Goal: Navigation & Orientation: Find specific page/section

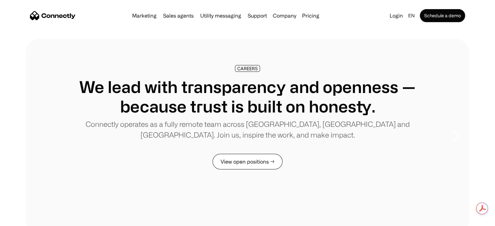
click at [250, 162] on link "View open positions →" at bounding box center [247, 162] width 70 height 16
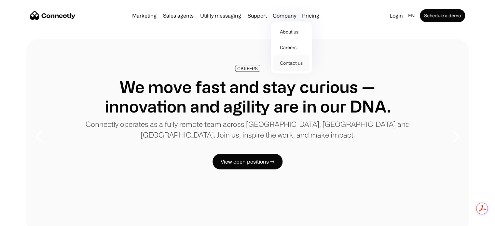
click at [290, 64] on link "Contact us" at bounding box center [291, 63] width 36 height 16
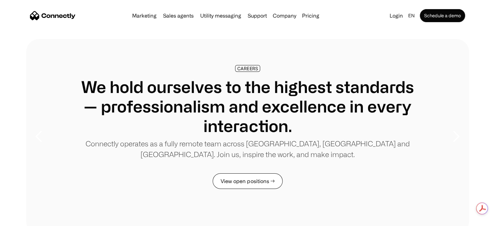
click at [247, 181] on link "View open positions →" at bounding box center [247, 181] width 70 height 16
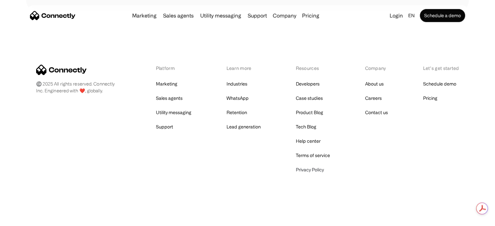
click at [309, 167] on link "Privacy Policy" at bounding box center [309, 169] width 28 height 9
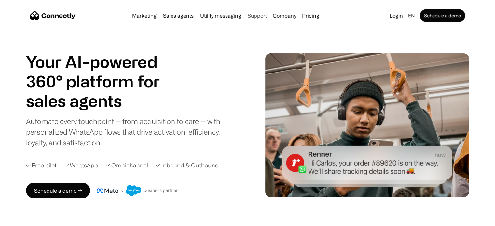
click at [256, 16] on link "Support" at bounding box center [257, 15] width 24 height 5
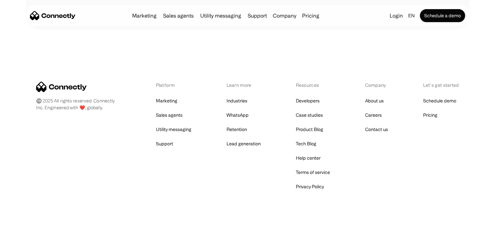
scroll to position [2603, 0]
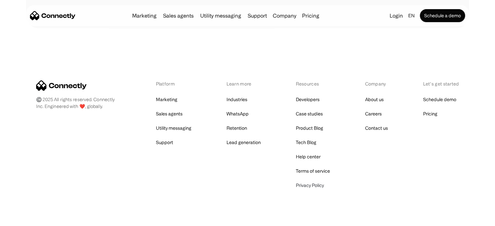
click at [308, 181] on link "Privacy Policy" at bounding box center [309, 185] width 28 height 9
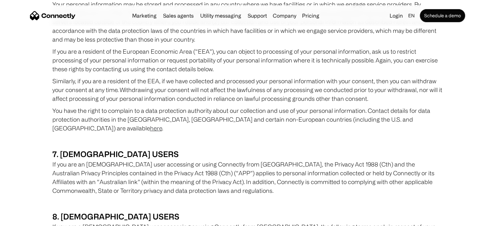
scroll to position [2733, 0]
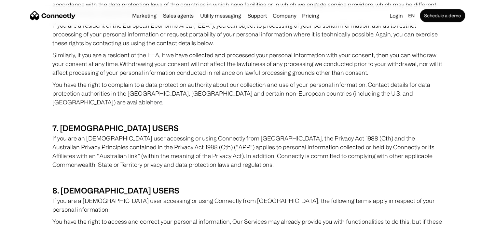
click at [162, 99] on link "here" at bounding box center [156, 102] width 12 height 7
